Goal: Transaction & Acquisition: Subscribe to service/newsletter

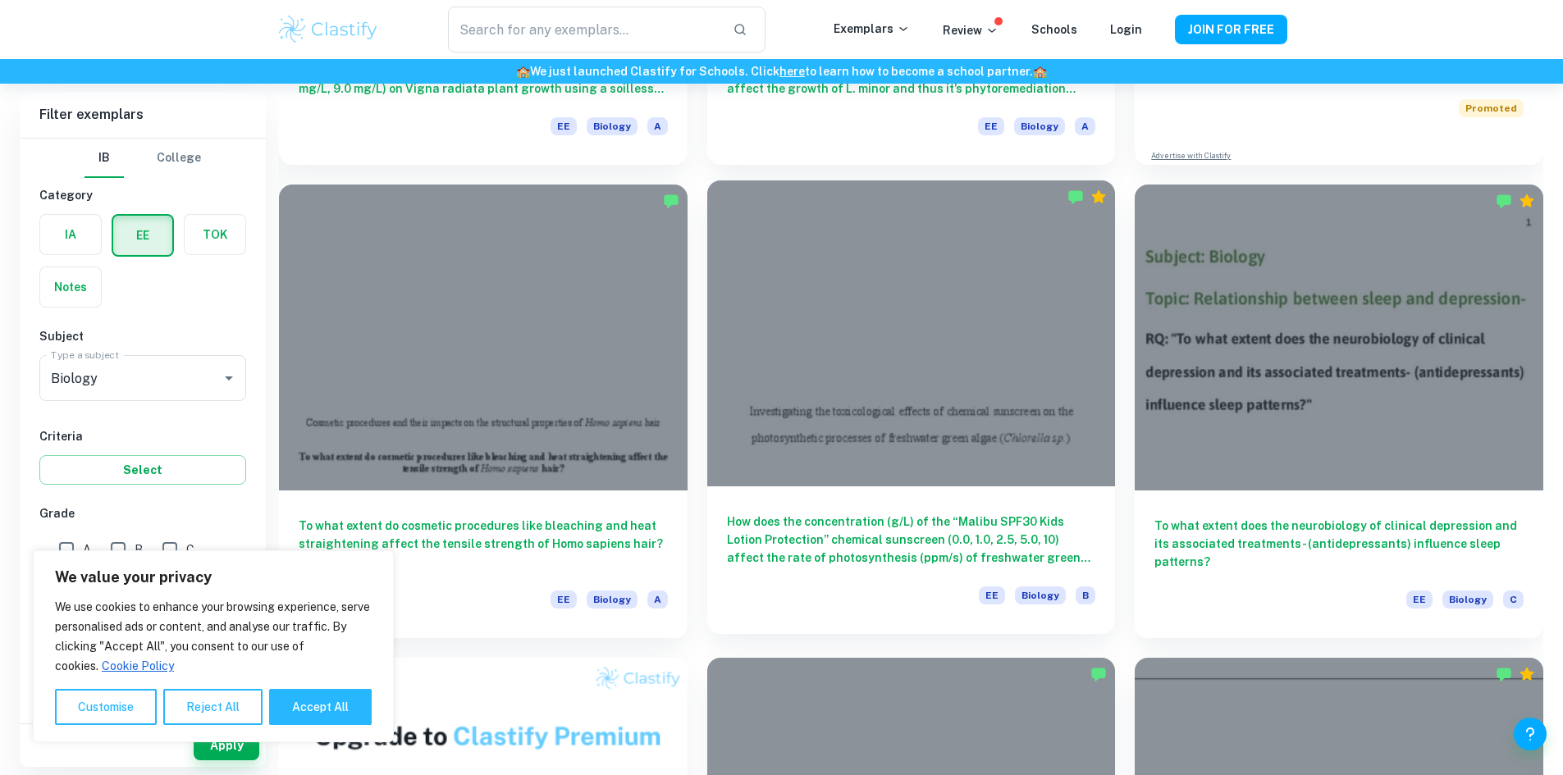
scroll to position [492, 0]
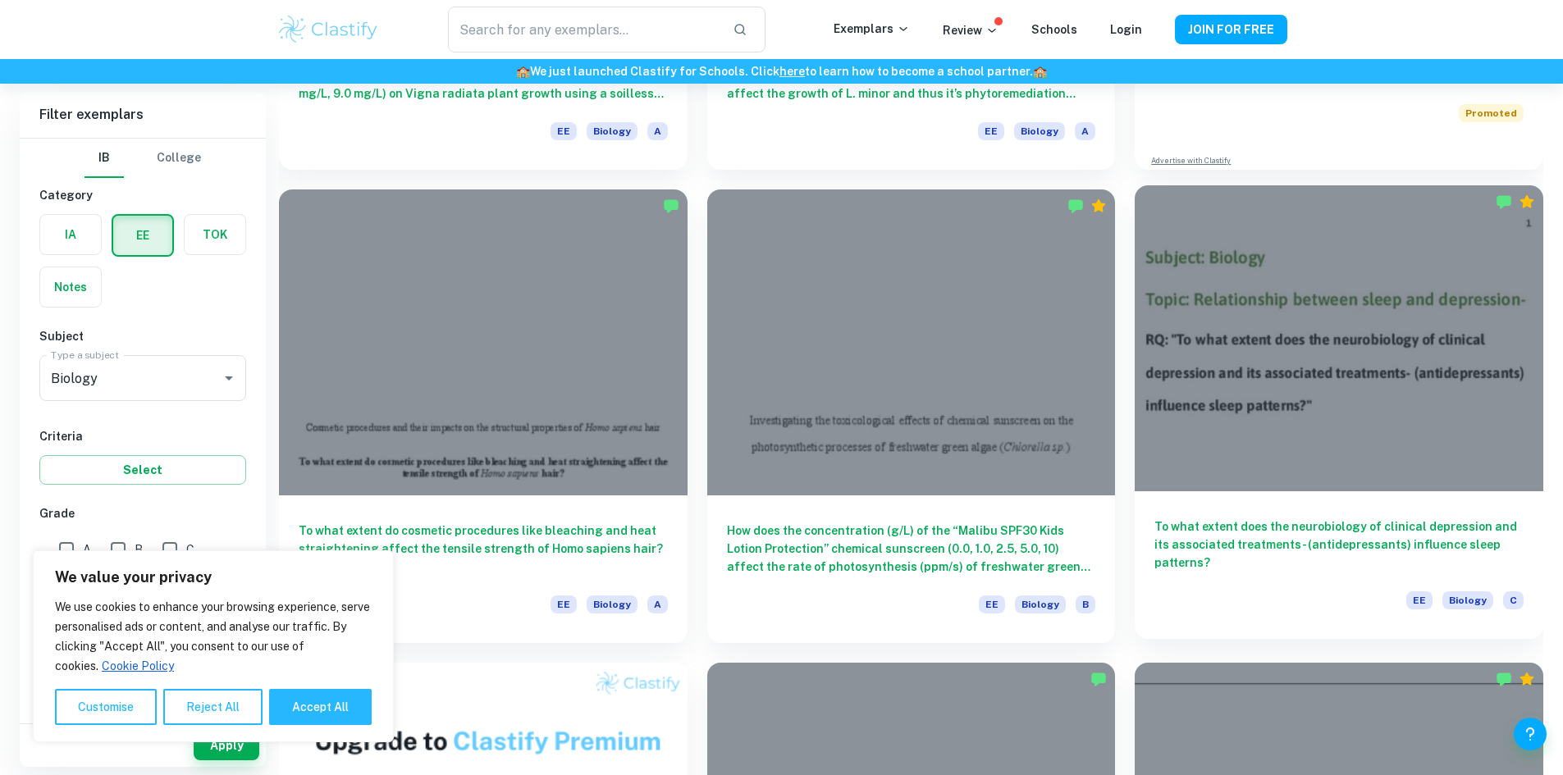
click at [1135, 250] on div at bounding box center [1339, 338] width 409 height 306
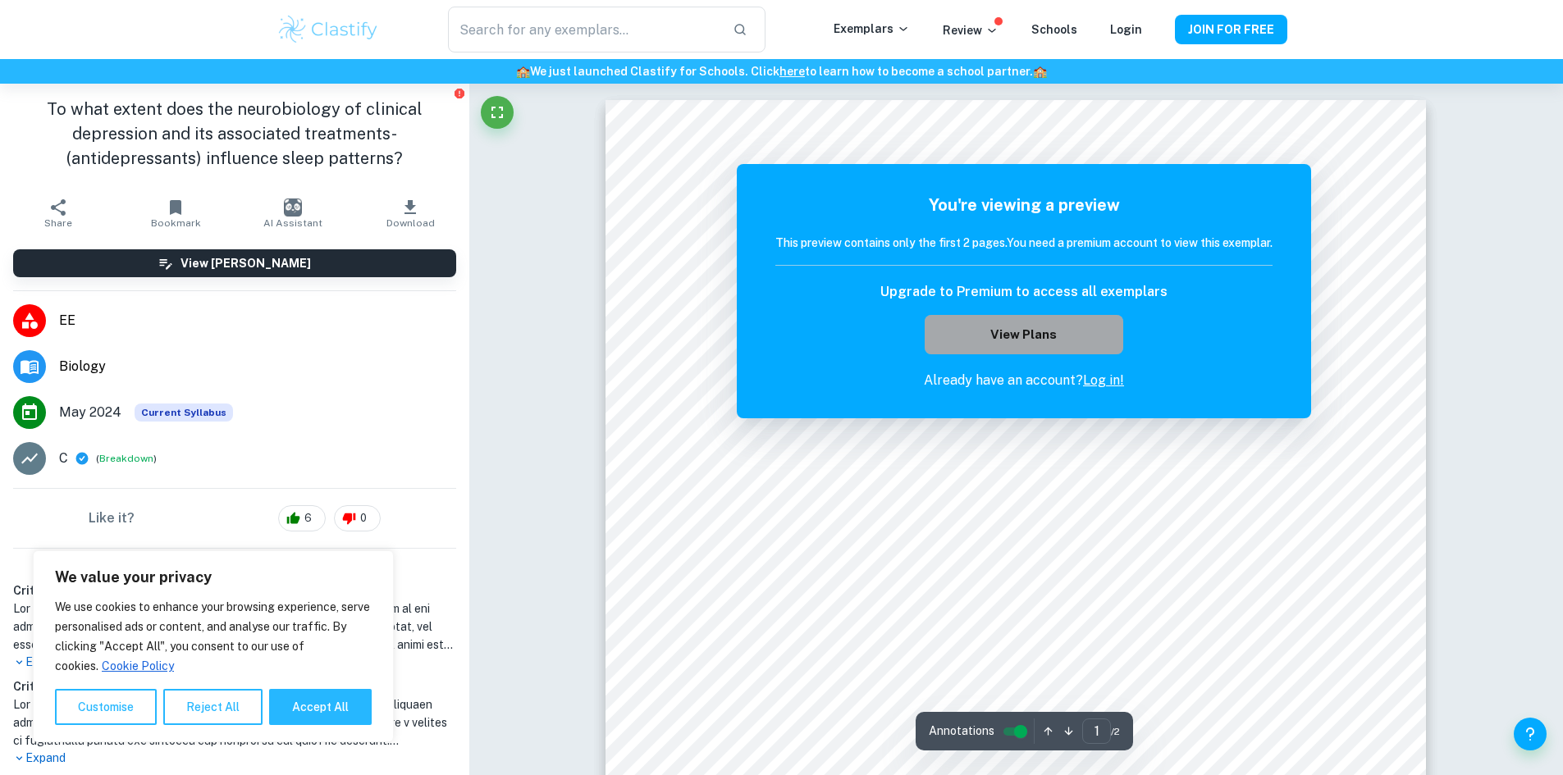
click at [1020, 344] on button "View Plans" at bounding box center [1024, 334] width 199 height 39
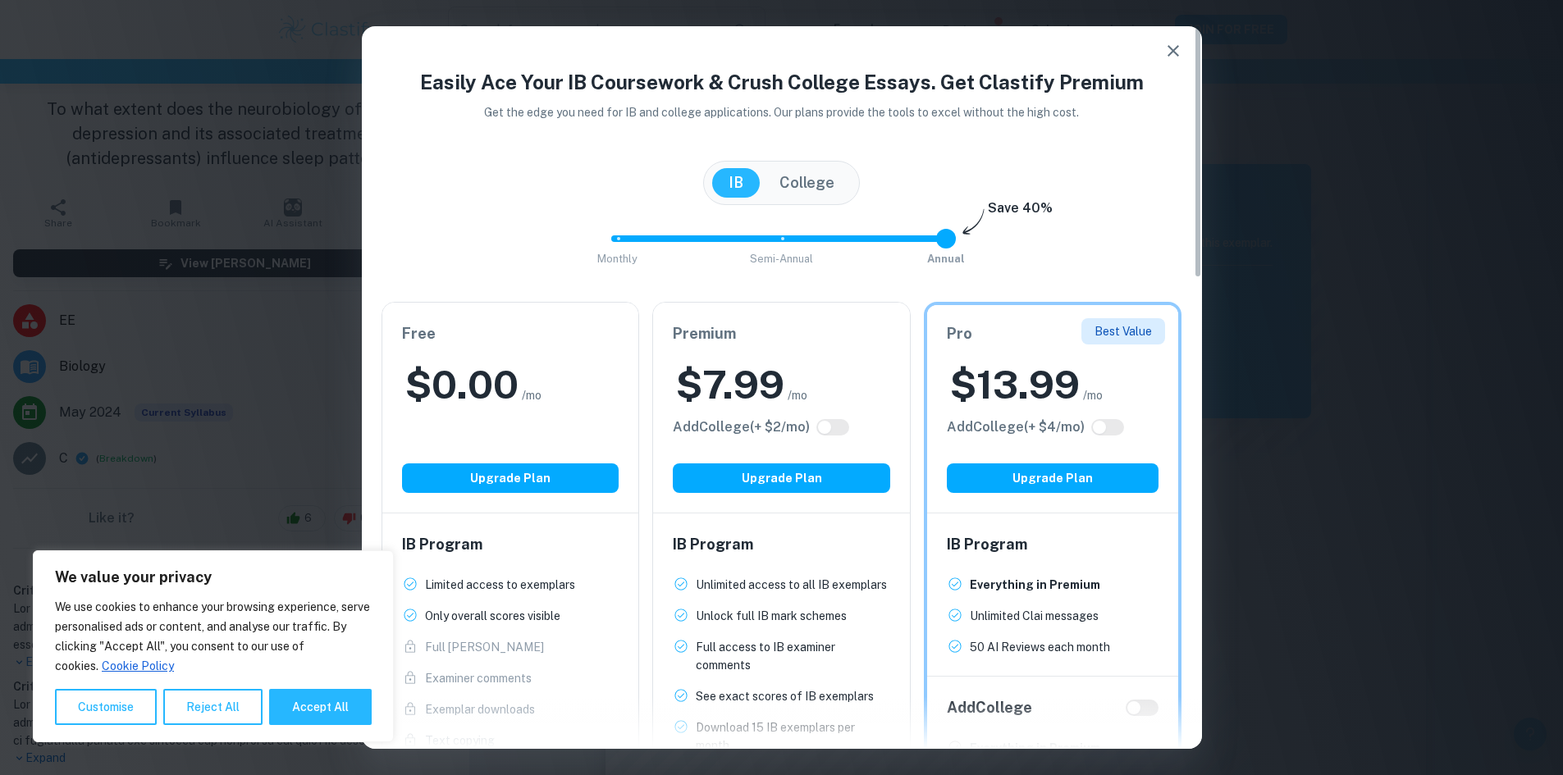
click at [1174, 49] on icon "button" at bounding box center [1172, 50] width 11 height 11
